Goal: Book appointment/travel/reservation

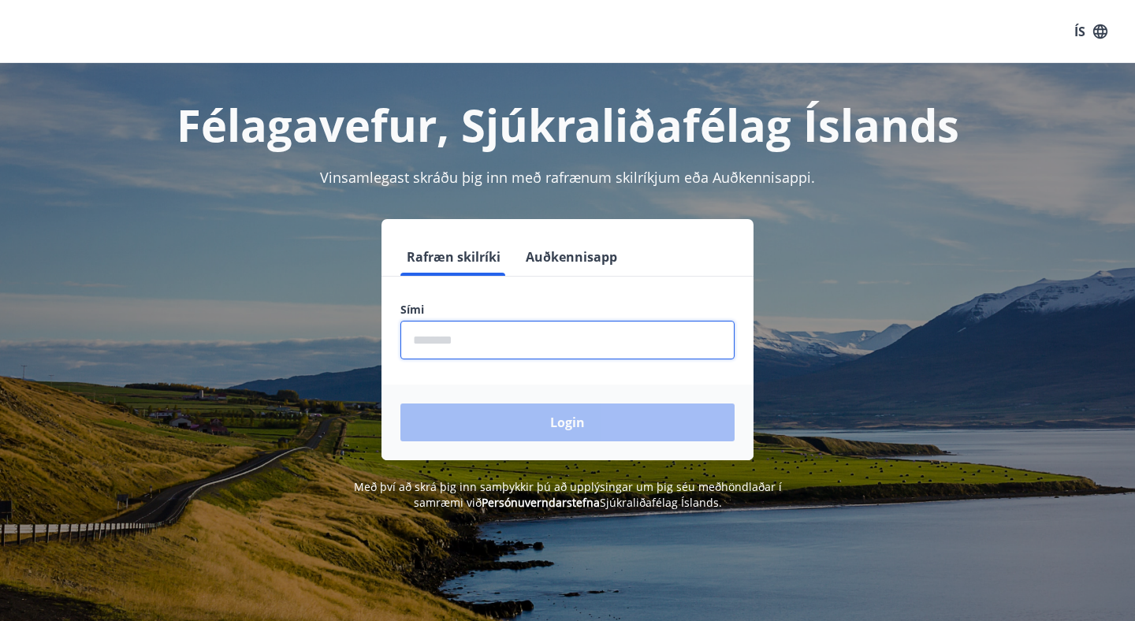
click at [615, 353] on input "phone" at bounding box center [567, 340] width 334 height 39
type input "********"
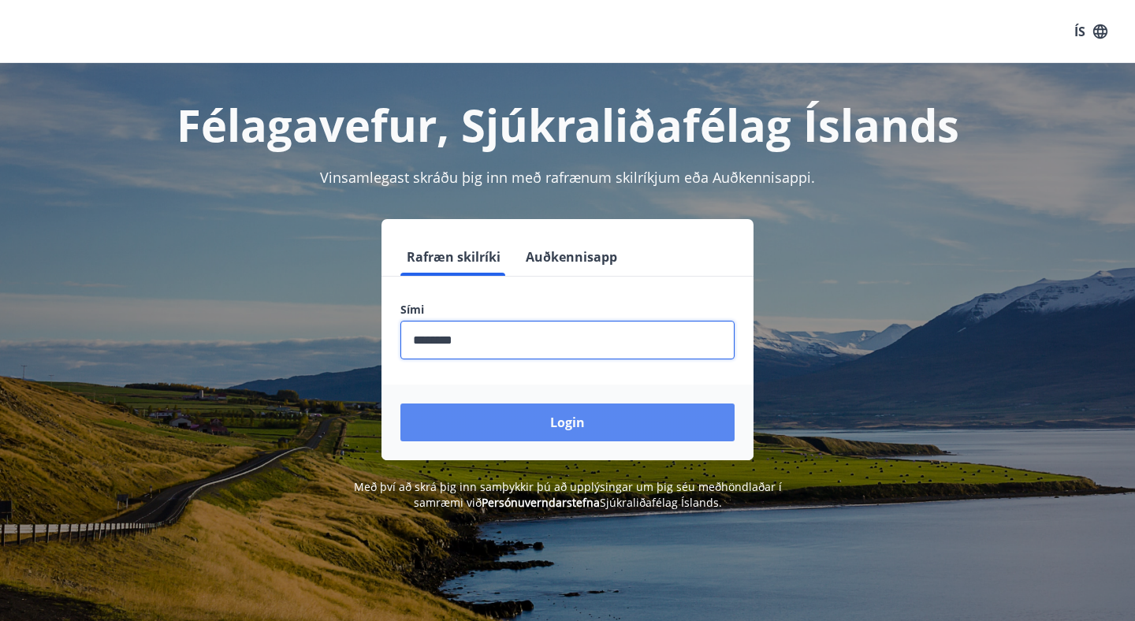
click at [568, 426] on button "Login" at bounding box center [567, 423] width 334 height 38
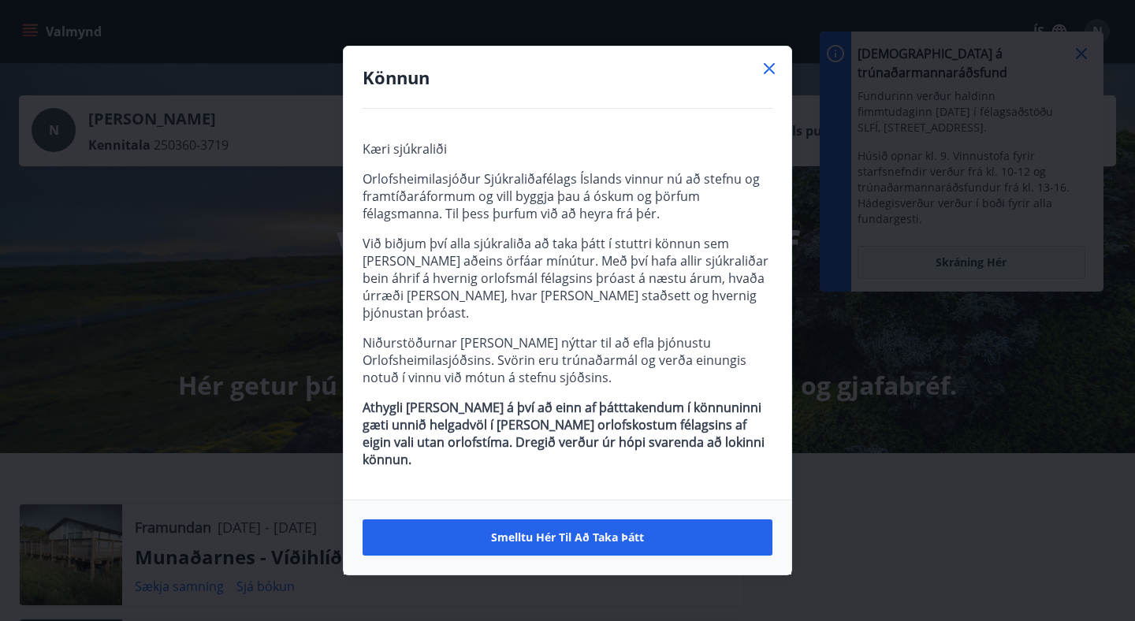
click at [769, 78] on icon at bounding box center [769, 68] width 19 height 19
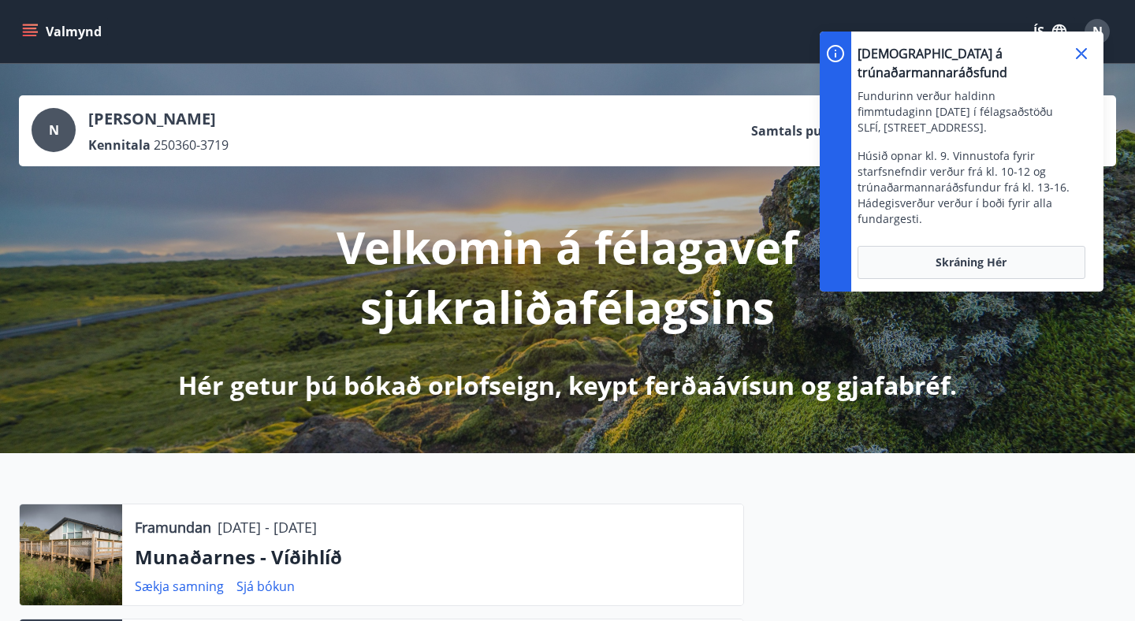
click at [1078, 50] on icon at bounding box center [1081, 53] width 11 height 11
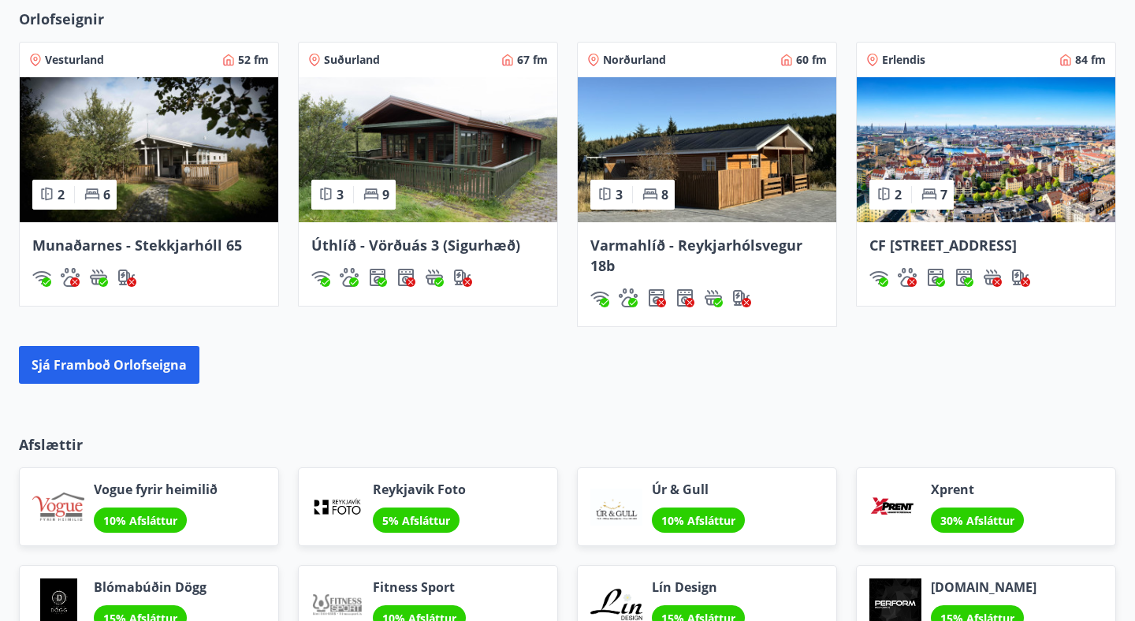
scroll to position [1197, 0]
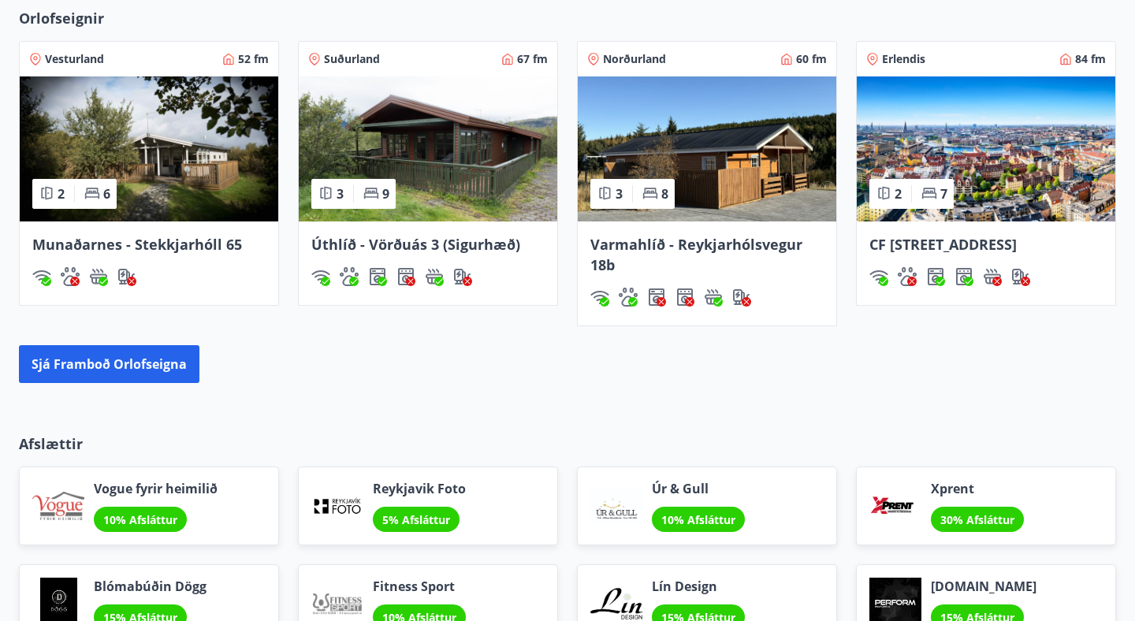
click at [1000, 177] on img at bounding box center [986, 148] width 259 height 145
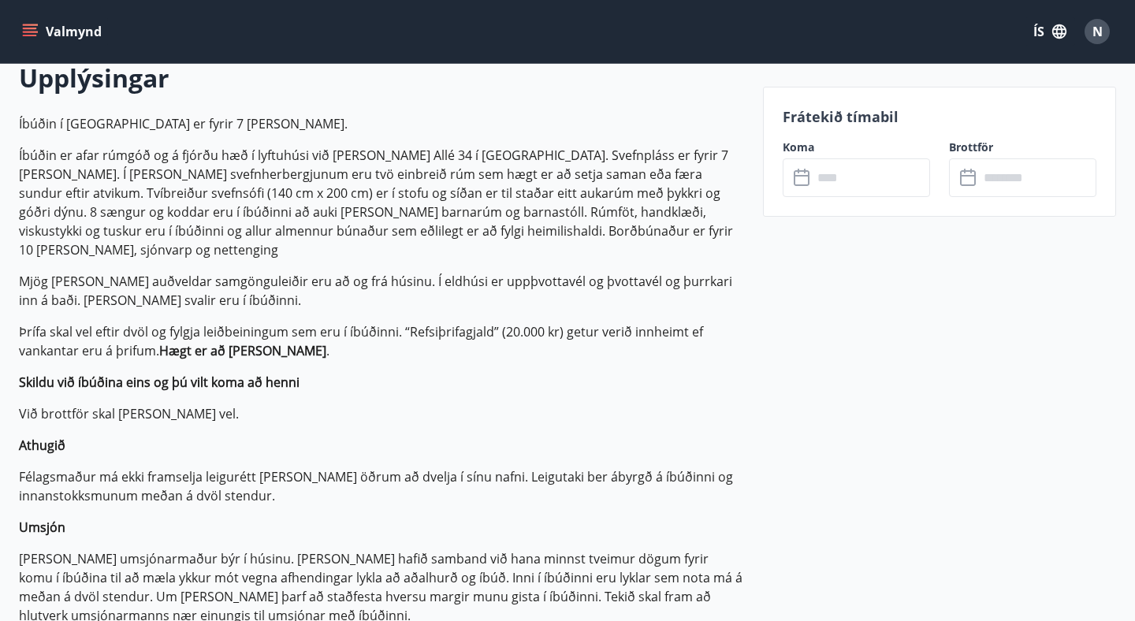
scroll to position [472, 0]
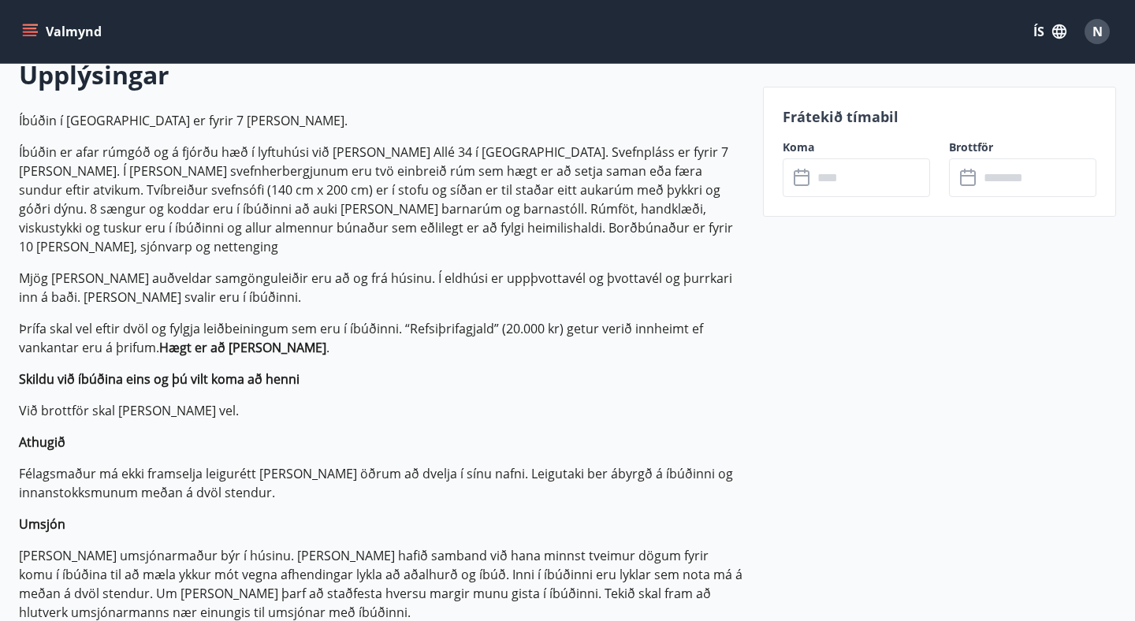
click at [858, 176] on input "text" at bounding box center [871, 177] width 117 height 39
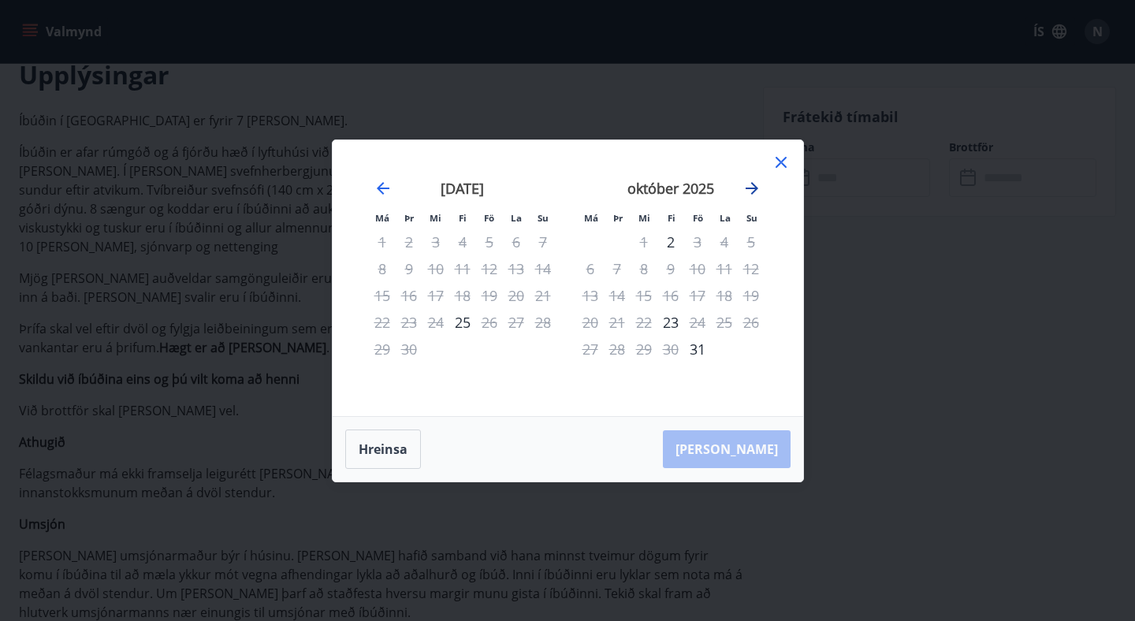
click at [751, 184] on icon "Move forward to switch to the next month." at bounding box center [752, 188] width 19 height 19
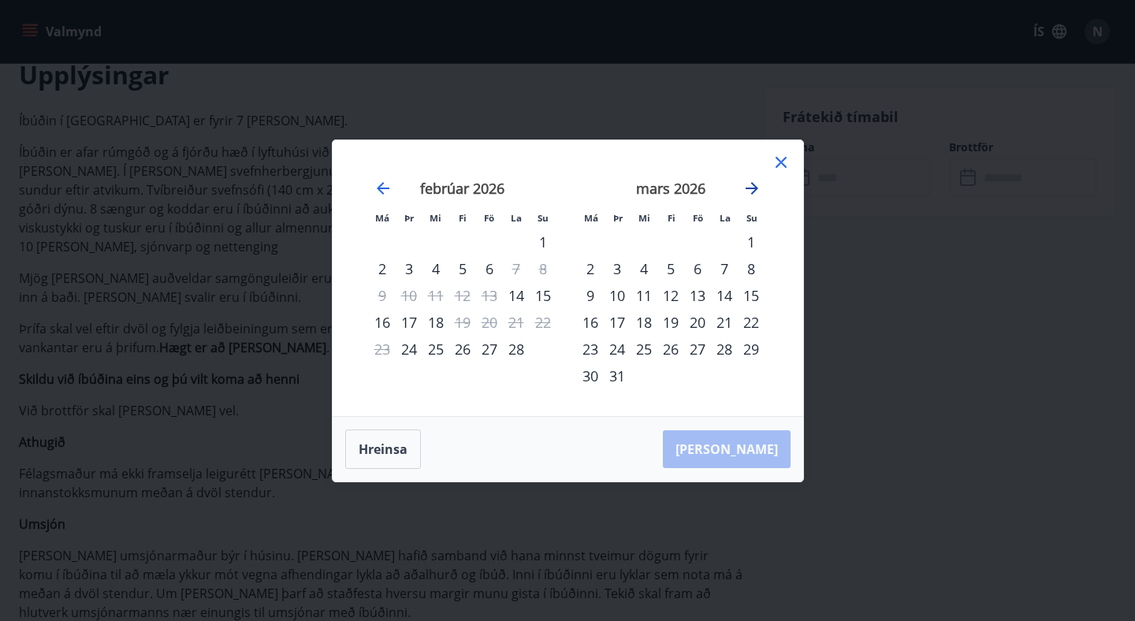
click at [751, 184] on icon "Move forward to switch to the next month." at bounding box center [752, 188] width 19 height 19
click at [752, 184] on icon "Move forward to switch to the next month." at bounding box center [752, 188] width 19 height 19
click at [752, 185] on icon "Move forward to switch to the next month." at bounding box center [752, 188] width 19 height 19
click at [753, 186] on icon "Move forward to switch to the next month." at bounding box center [752, 188] width 19 height 19
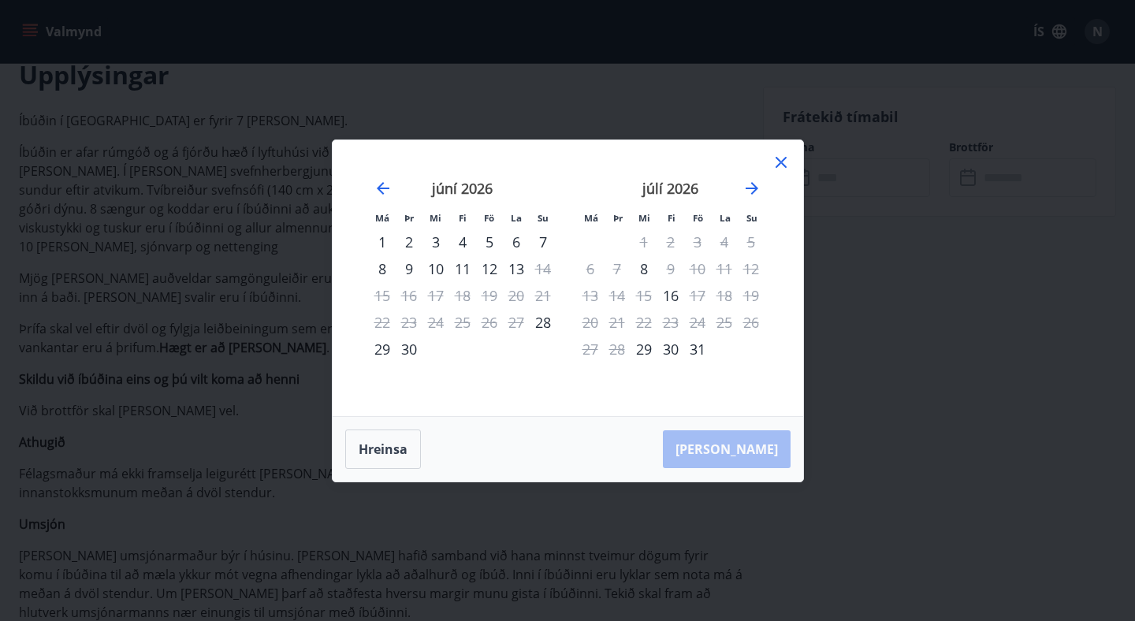
click at [783, 158] on icon at bounding box center [781, 162] width 11 height 11
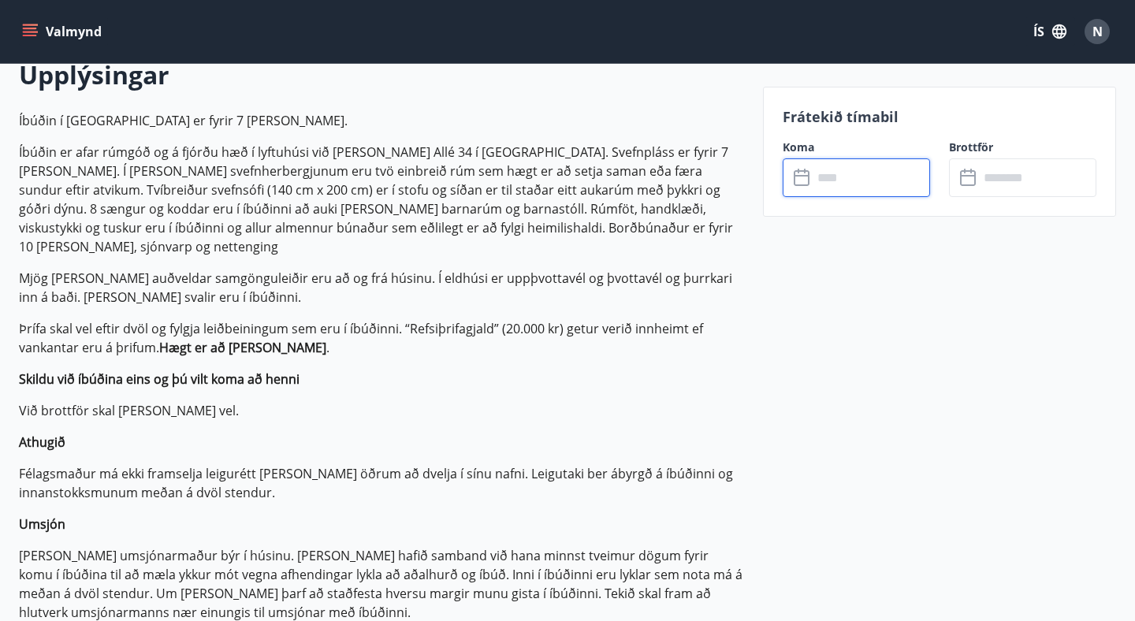
click at [816, 175] on input "text" at bounding box center [871, 177] width 117 height 39
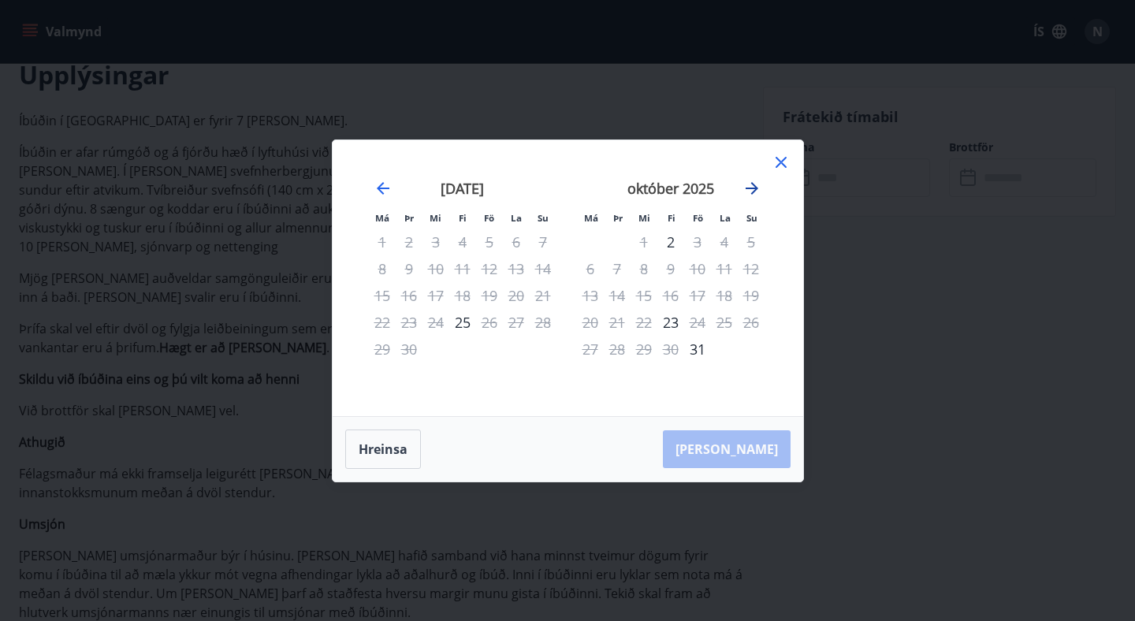
click at [749, 188] on icon "Move forward to switch to the next month." at bounding box center [752, 188] width 13 height 13
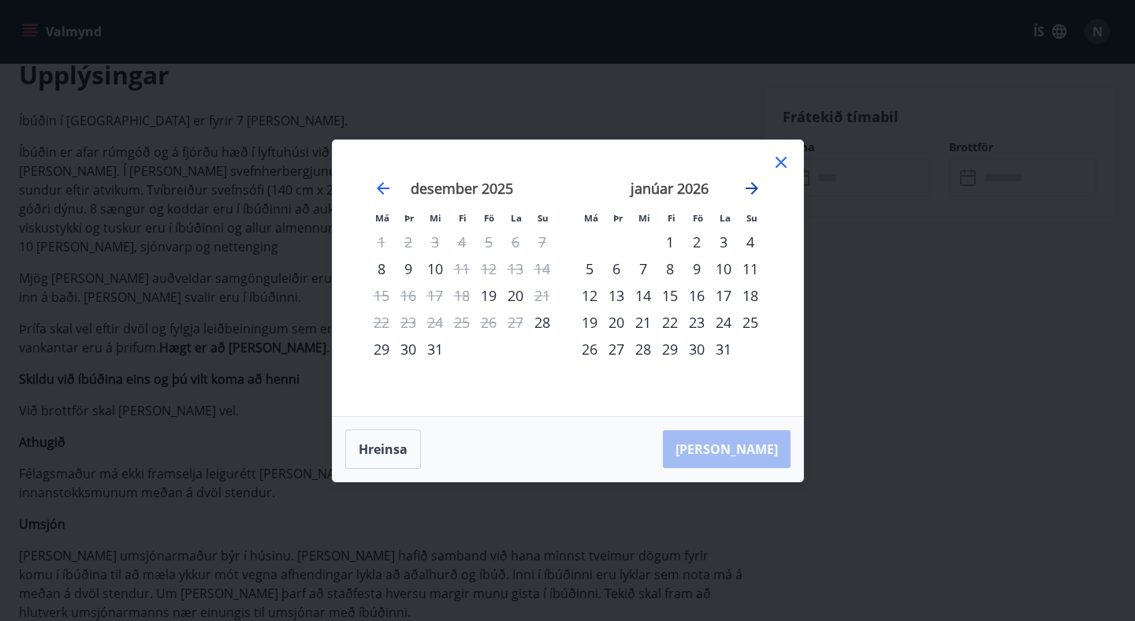
click at [755, 184] on icon "Move forward to switch to the next month." at bounding box center [752, 188] width 19 height 19
click at [379, 187] on icon "Move backward to switch to the previous month." at bounding box center [383, 188] width 13 height 13
click at [753, 185] on icon "Move forward to switch to the next month." at bounding box center [752, 188] width 19 height 19
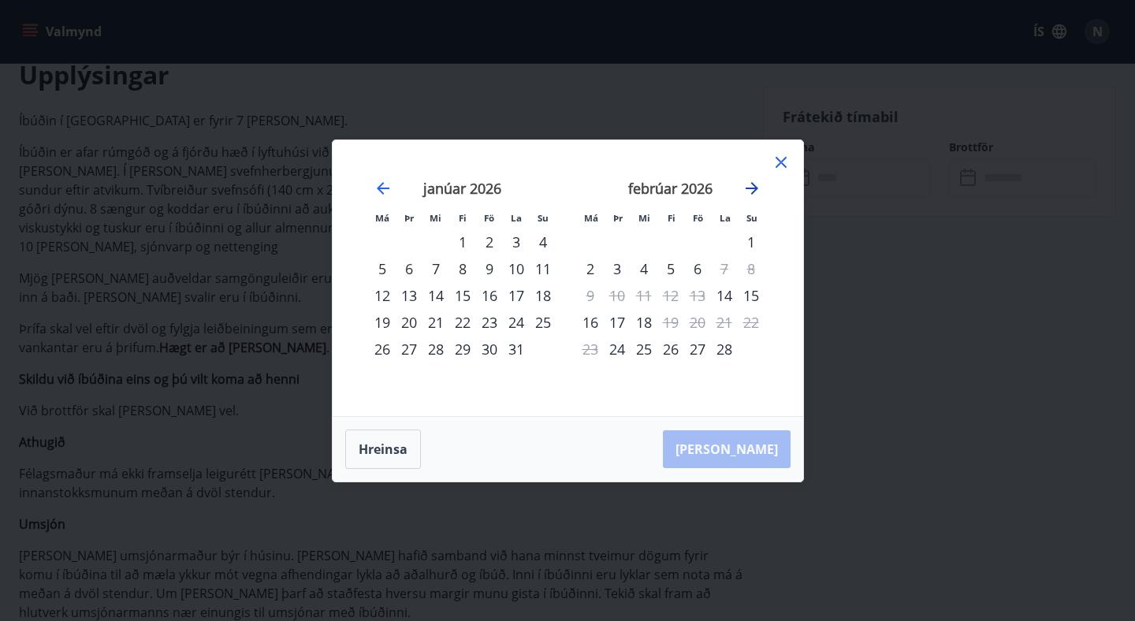
click at [753, 185] on icon "Move forward to switch to the next month." at bounding box center [752, 188] width 19 height 19
click at [752, 190] on icon "Move forward to switch to the next month." at bounding box center [752, 188] width 19 height 19
click at [752, 186] on icon "Move forward to switch to the next month." at bounding box center [752, 188] width 19 height 19
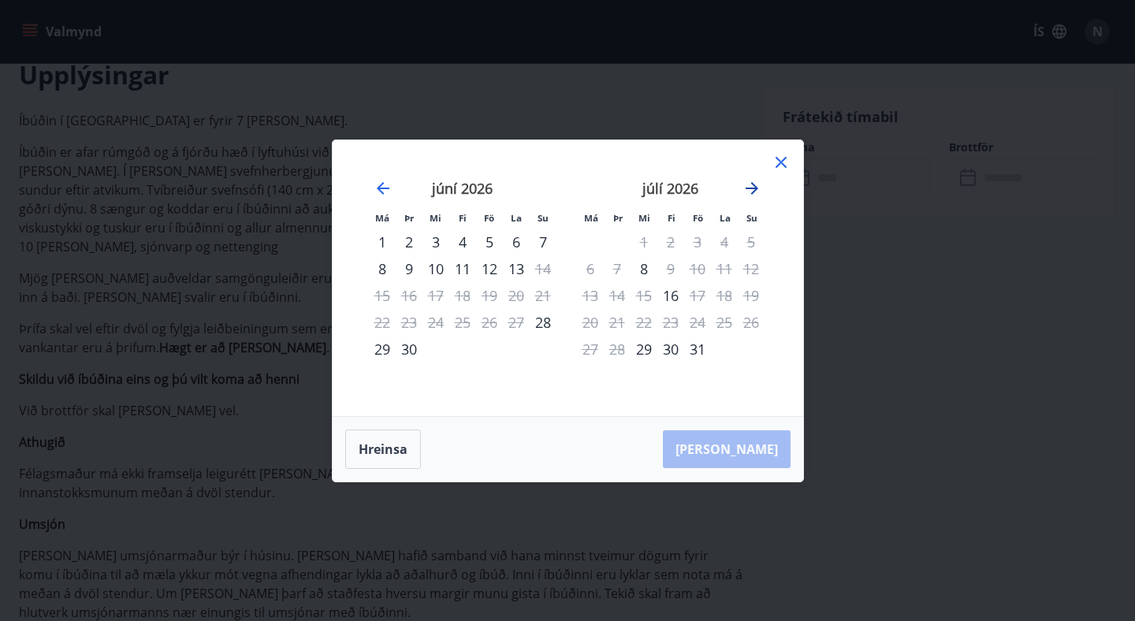
click at [752, 186] on icon "Move forward to switch to the next month." at bounding box center [752, 188] width 19 height 19
click at [649, 295] on div "12" at bounding box center [644, 295] width 27 height 27
click at [753, 296] on div "16" at bounding box center [751, 295] width 27 height 27
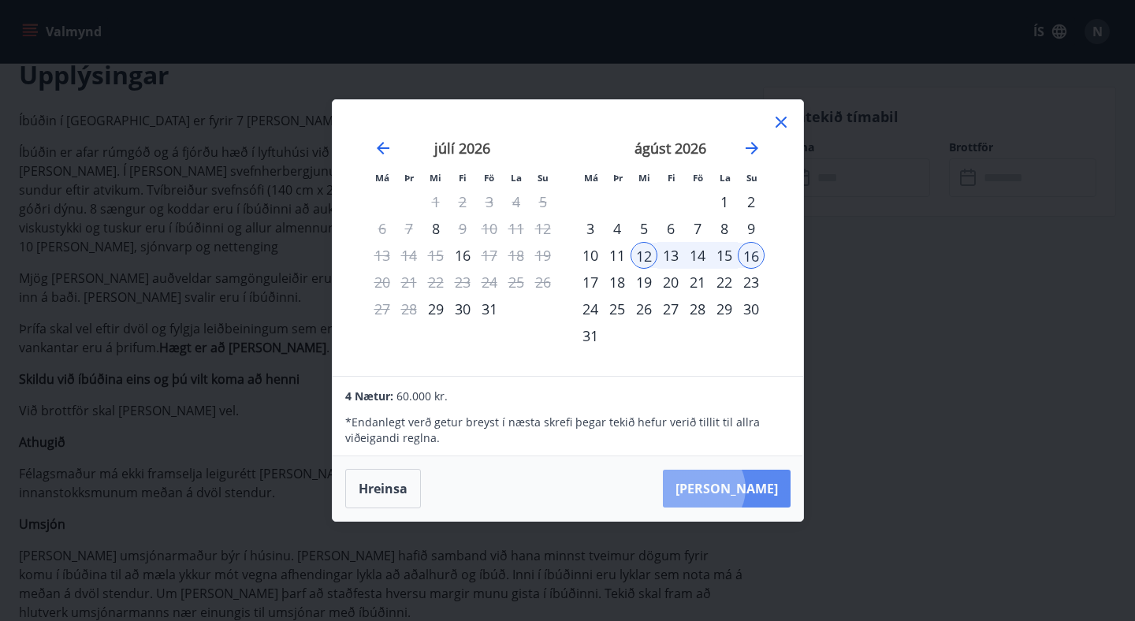
click at [747, 489] on button "[PERSON_NAME]" at bounding box center [727, 489] width 128 height 38
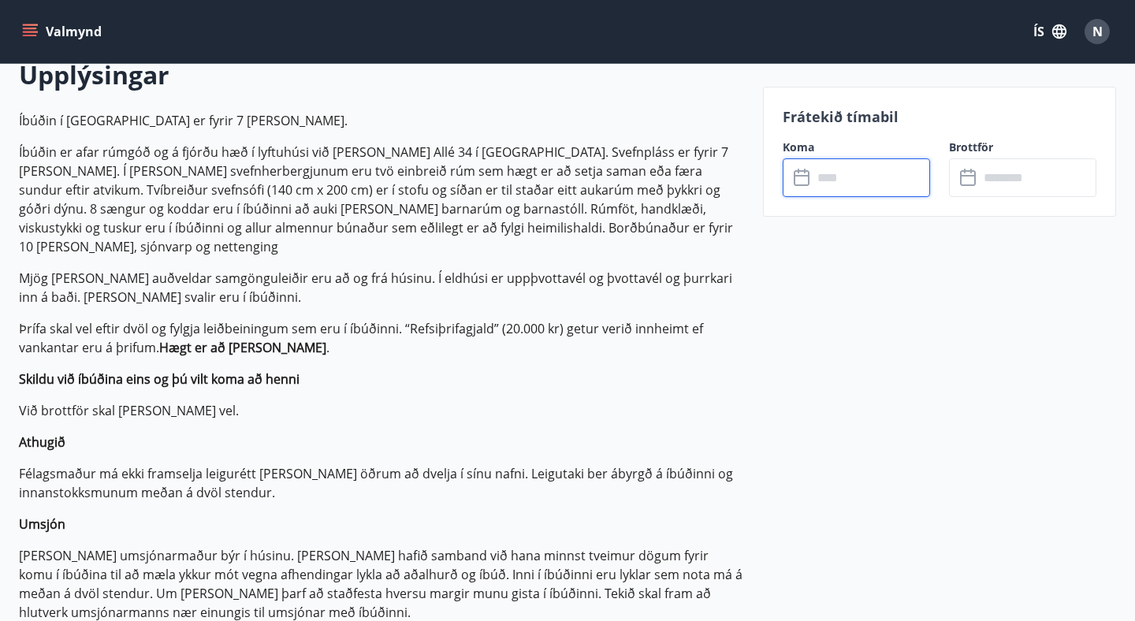
type input "******"
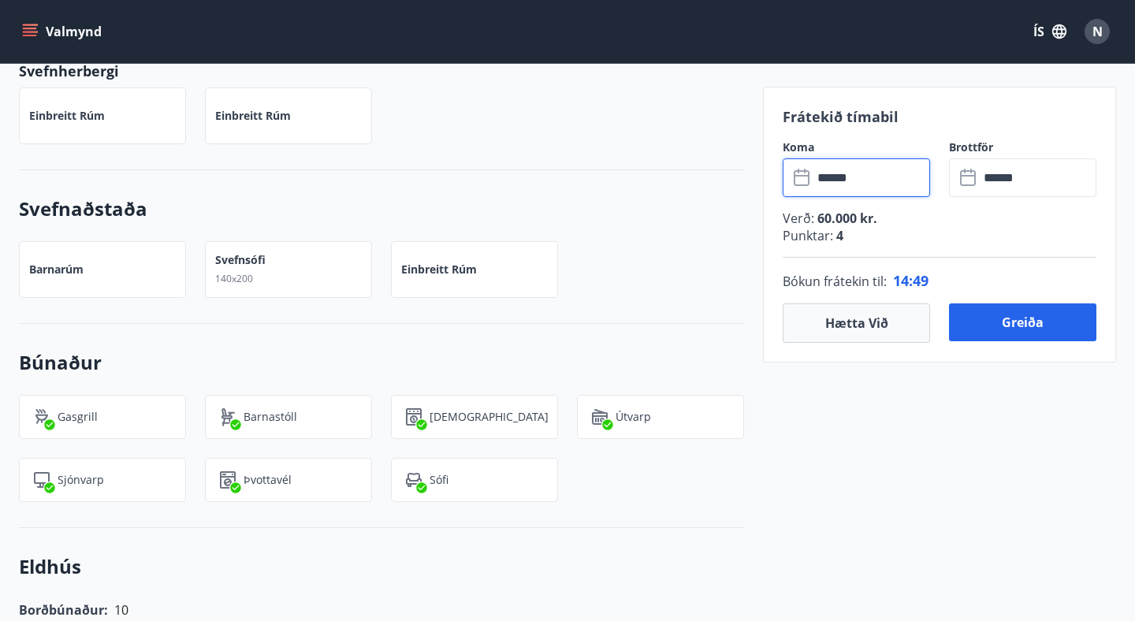
scroll to position [1375, 0]
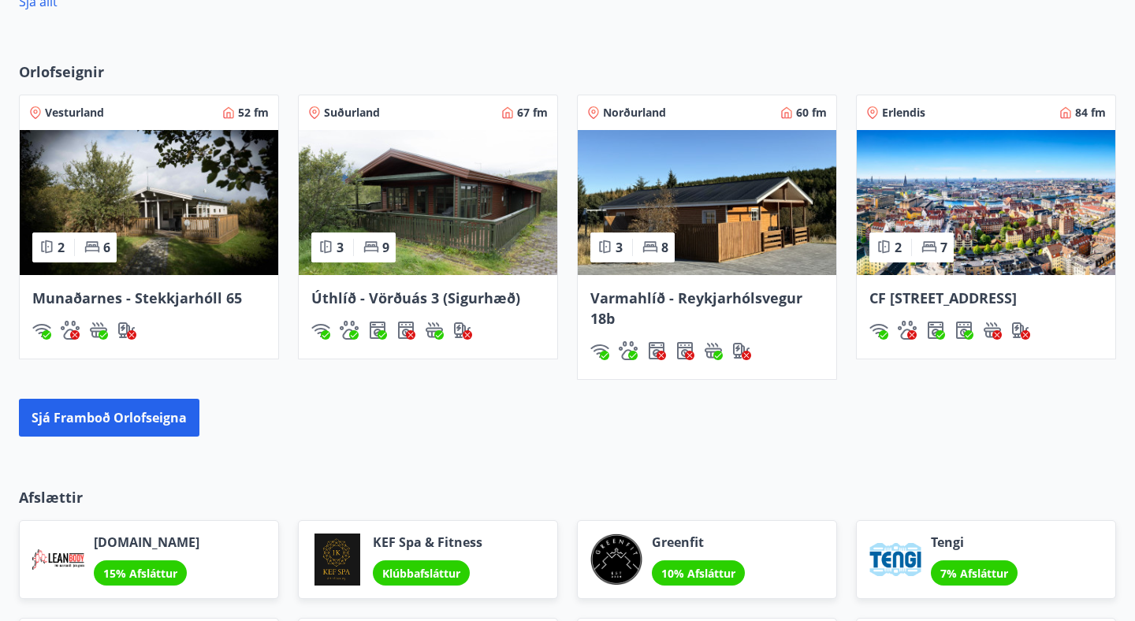
scroll to position [1258, 0]
click at [1018, 218] on img at bounding box center [986, 202] width 259 height 145
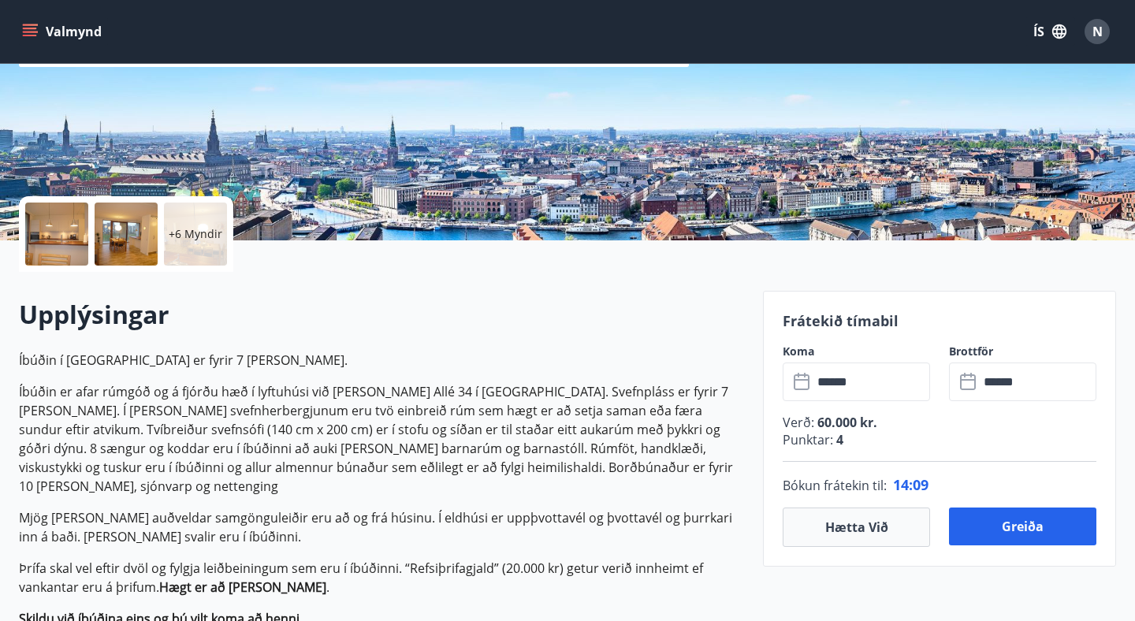
scroll to position [238, 0]
